Goal: Task Accomplishment & Management: Manage account settings

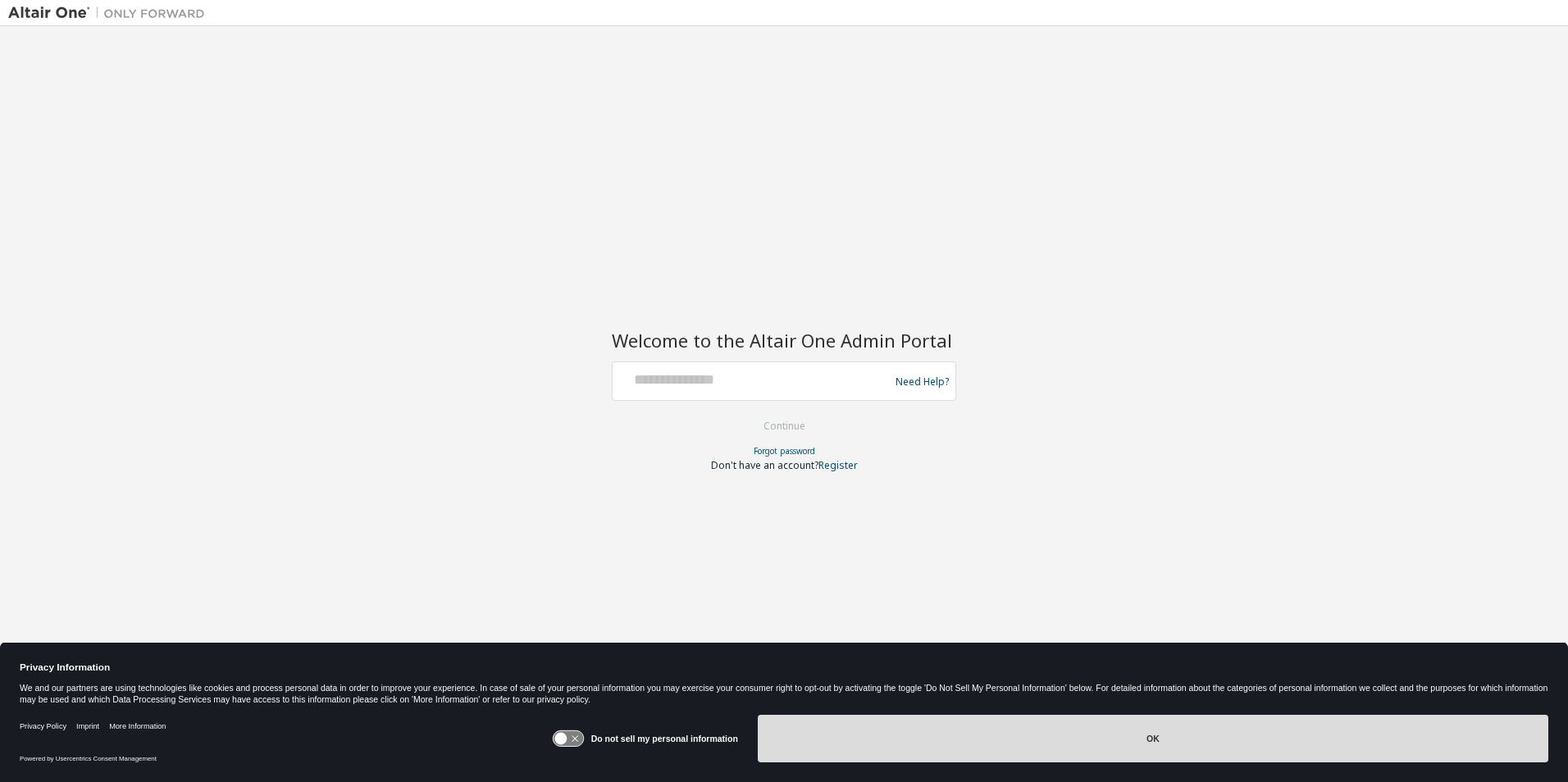
click at [1186, 736] on button "OK" at bounding box center [1152, 739] width 791 height 48
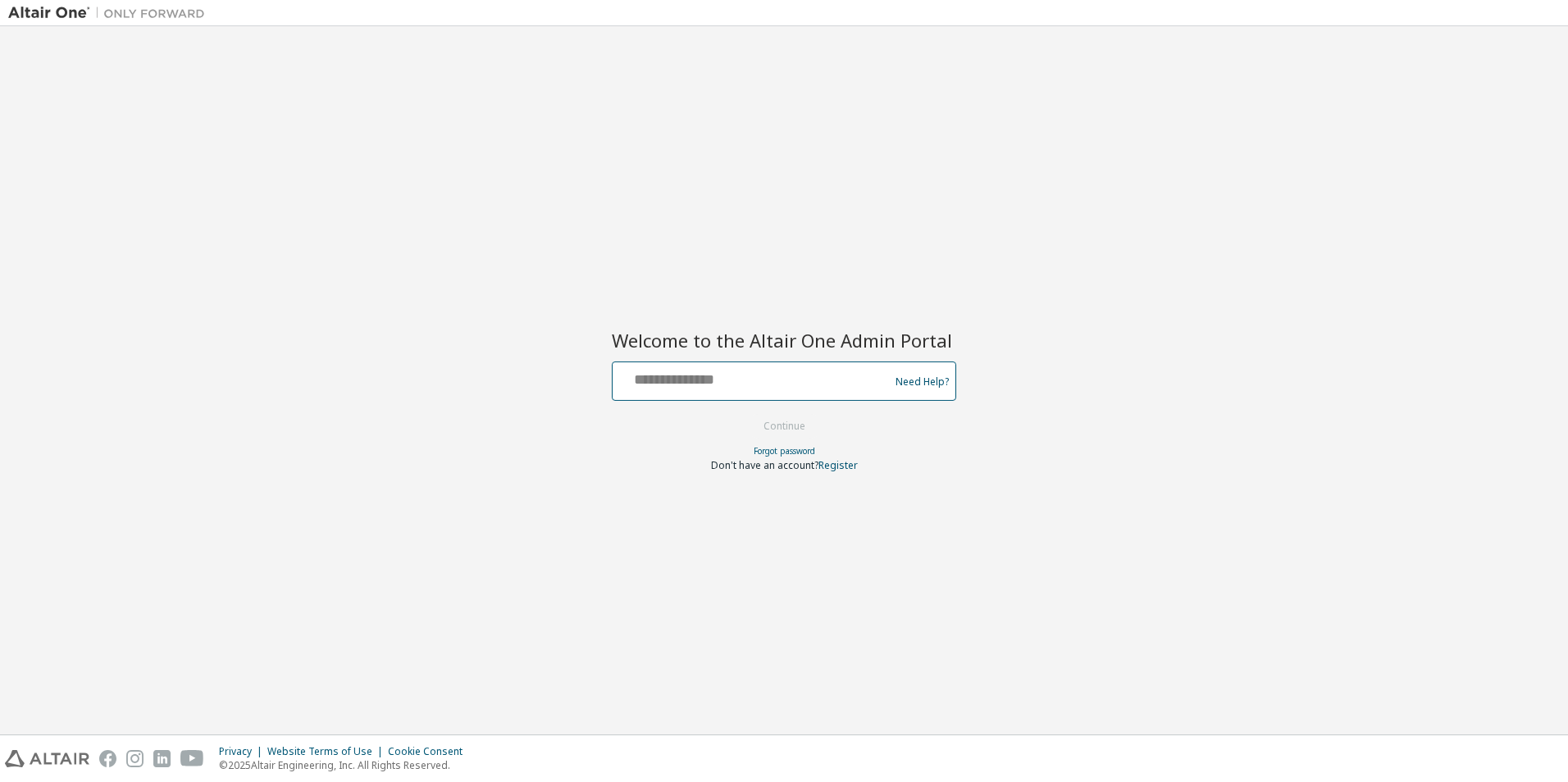
click at [701, 373] on input "text" at bounding box center [753, 377] width 268 height 24
type input "**********"
click at [776, 419] on button "Continue" at bounding box center [785, 426] width 76 height 25
